Goal: Task Accomplishment & Management: Use online tool/utility

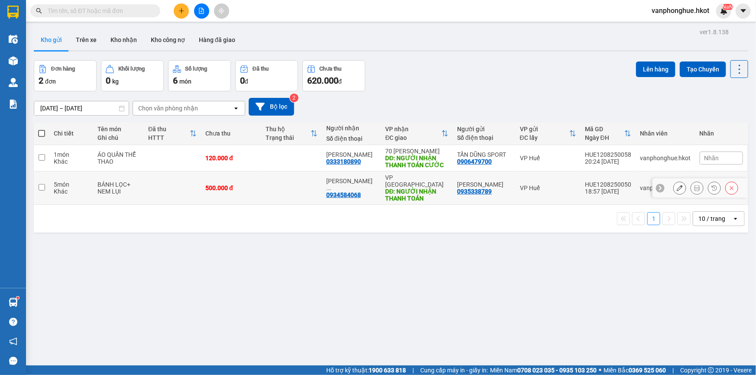
click at [40, 185] on input "checkbox" at bounding box center [42, 187] width 6 height 6
checkbox input "true"
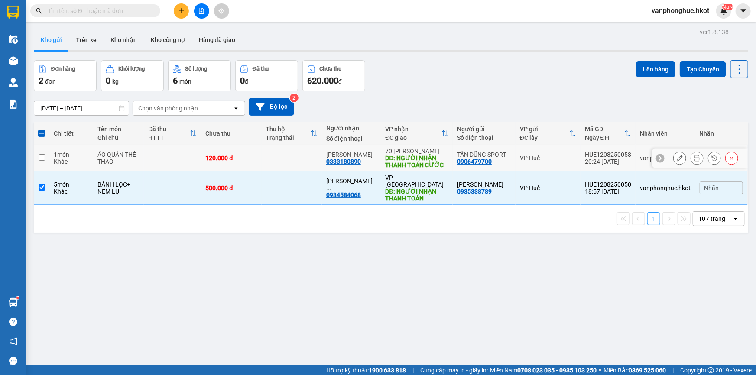
click at [41, 159] on input "checkbox" at bounding box center [42, 157] width 6 height 6
checkbox input "true"
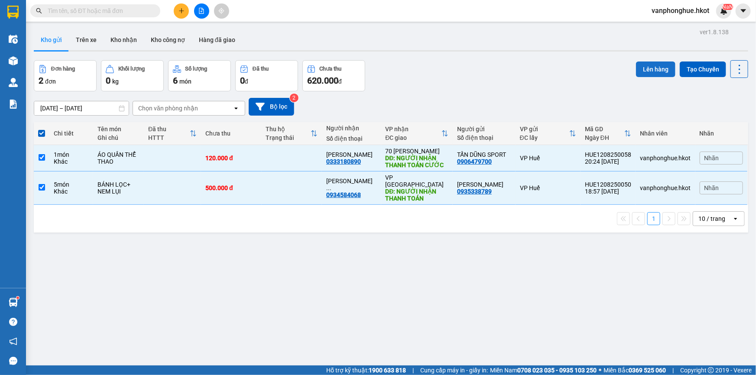
click at [646, 64] on button "Lên hàng" at bounding box center [655, 70] width 39 height 16
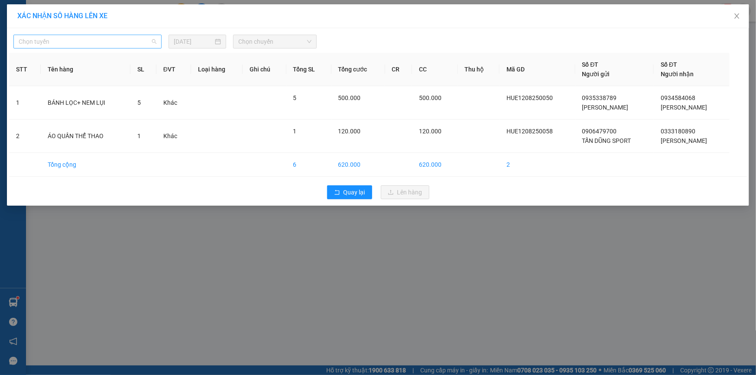
click at [123, 39] on span "Chọn tuyến" at bounding box center [88, 41] width 138 height 13
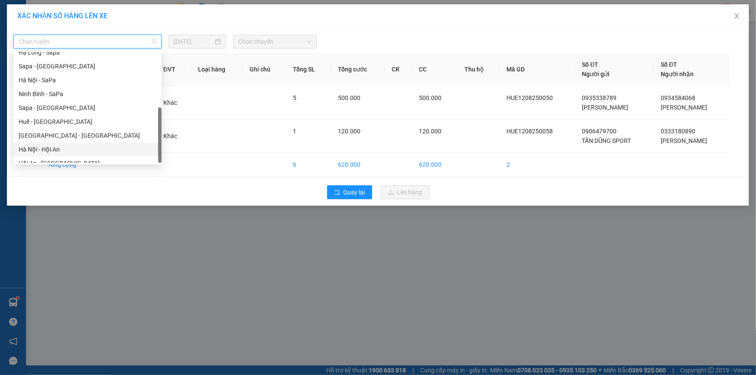
scroll to position [83, 0]
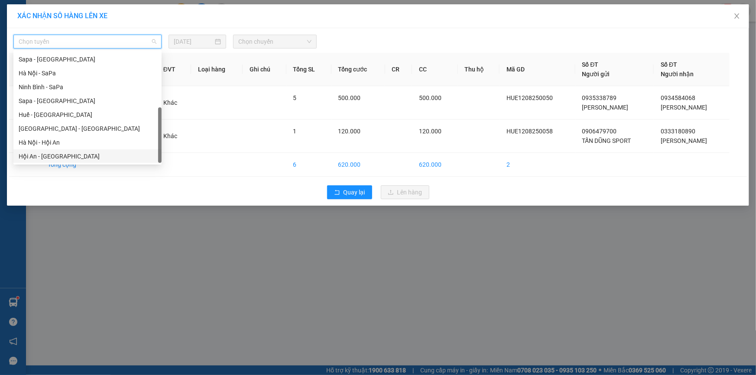
click at [54, 156] on div "Hội An - [GEOGRAPHIC_DATA]" at bounding box center [88, 157] width 138 height 10
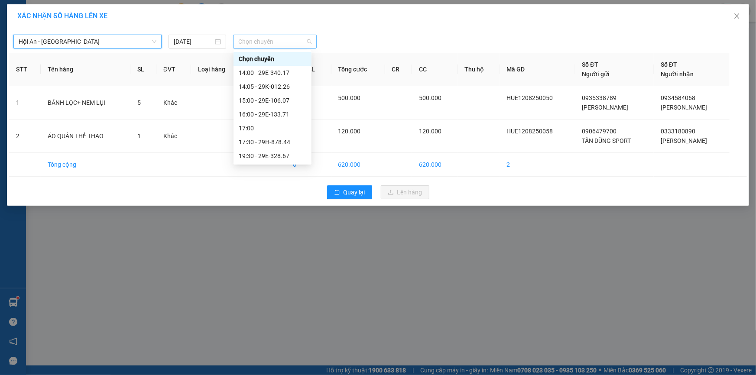
click at [278, 38] on span "Chọn chuyến" at bounding box center [274, 41] width 73 height 13
click at [282, 140] on div "17:30 - 29H-878.44" at bounding box center [273, 142] width 68 height 10
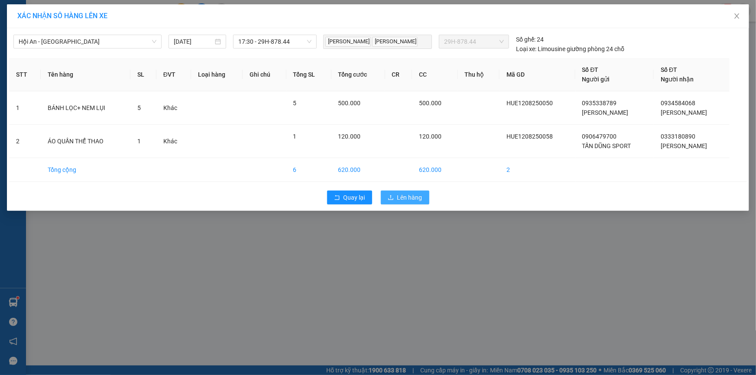
click at [415, 199] on span "Lên hàng" at bounding box center [409, 198] width 25 height 10
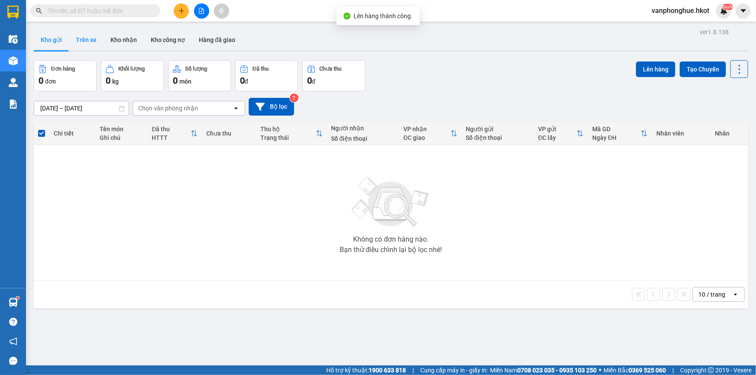
click at [91, 38] on button "Trên xe" at bounding box center [86, 39] width 35 height 21
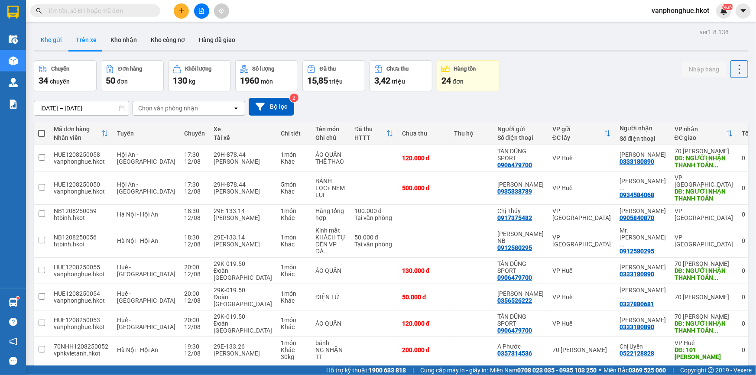
click at [47, 41] on button "Kho gửi" at bounding box center [51, 39] width 35 height 21
